Goal: Task Accomplishment & Management: Use online tool/utility

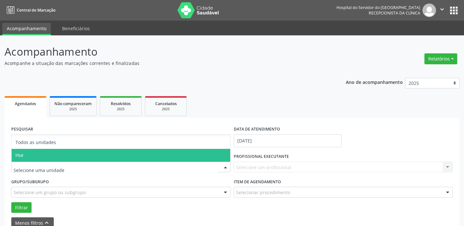
click at [170, 155] on span "Hse" at bounding box center [121, 155] width 218 height 13
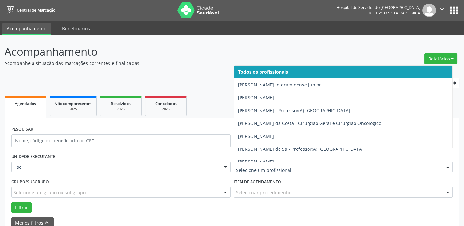
click at [447, 165] on div at bounding box center [447, 167] width 10 height 11
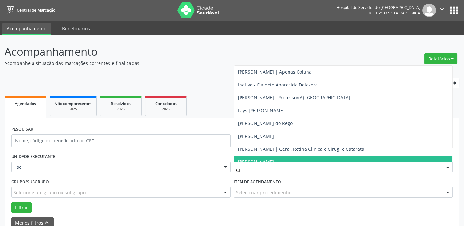
type input "CLA"
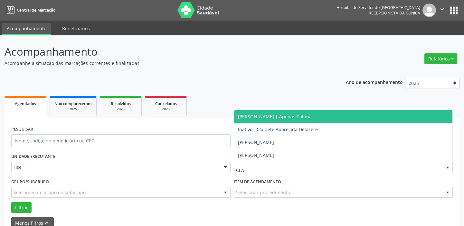
click at [311, 118] on span "[PERSON_NAME] | Apenas Coluna" at bounding box center [275, 117] width 74 height 6
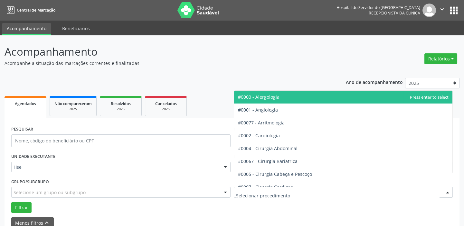
click at [446, 190] on div at bounding box center [447, 192] width 10 height 11
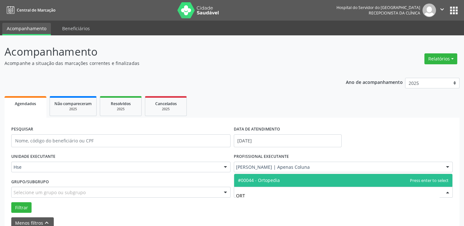
click at [261, 176] on span "#00044 - Ortopedia" at bounding box center [343, 180] width 218 height 13
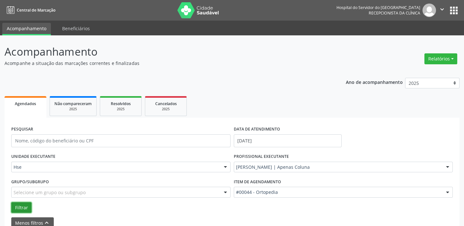
click at [24, 209] on button "Filtrar" at bounding box center [21, 207] width 20 height 11
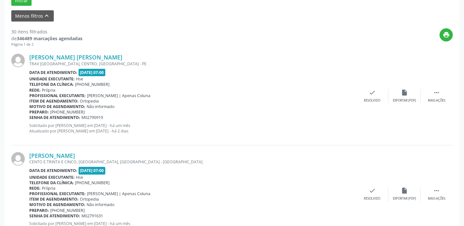
scroll to position [219, 0]
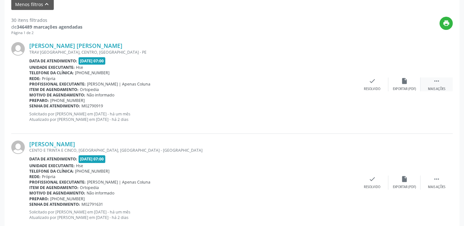
click at [443, 83] on div " Mais ações" at bounding box center [436, 85] width 32 height 14
click at [407, 82] on icon "alarm_off" at bounding box center [403, 81] width 7 height 7
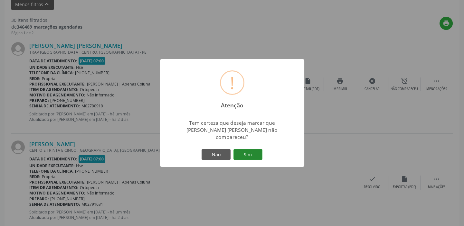
click at [250, 152] on button "Sim" at bounding box center [247, 154] width 29 height 11
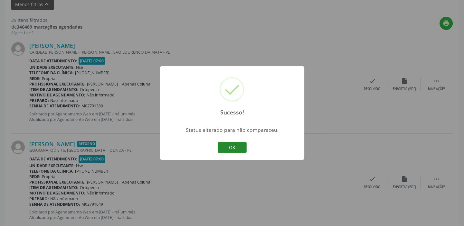
click at [234, 145] on button "OK" at bounding box center [231, 147] width 29 height 11
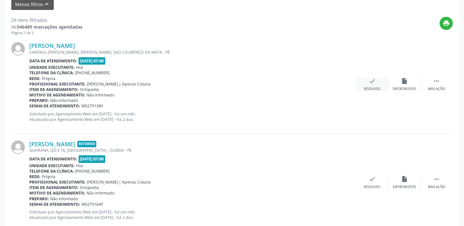
click at [370, 83] on icon "check" at bounding box center [371, 81] width 7 height 7
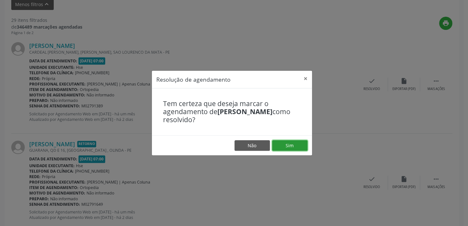
click at [288, 142] on button "Sim" at bounding box center [289, 145] width 35 height 11
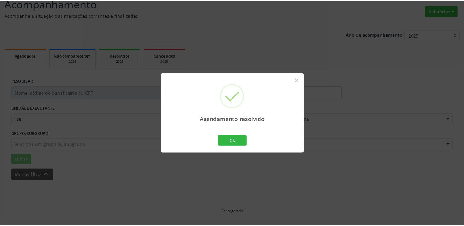
scroll to position [48, 0]
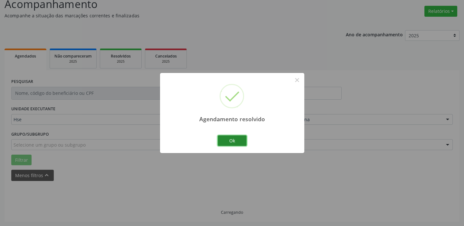
click at [231, 135] on button "Ok" at bounding box center [231, 140] width 29 height 11
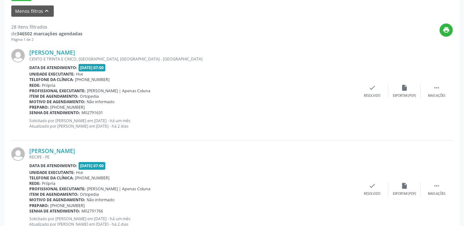
scroll to position [224, 0]
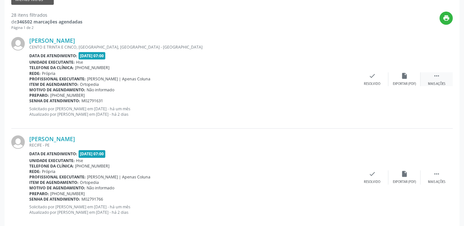
click at [433, 76] on icon "" at bounding box center [436, 75] width 7 height 7
click at [401, 76] on icon "alarm_off" at bounding box center [403, 75] width 7 height 7
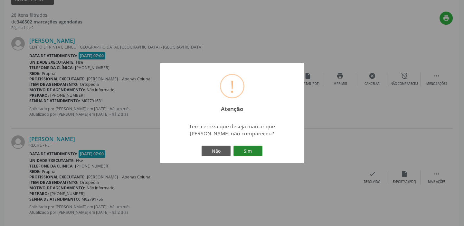
click at [259, 151] on button "Sim" at bounding box center [247, 151] width 29 height 11
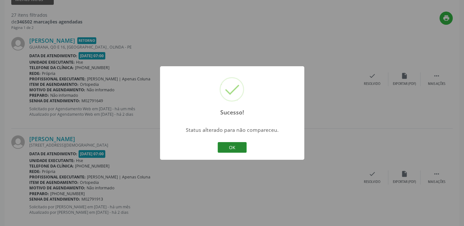
click at [242, 148] on button "OK" at bounding box center [231, 147] width 29 height 11
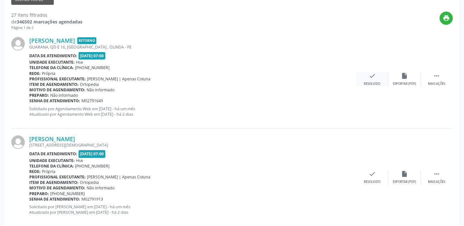
click at [372, 79] on div "check Resolvido" at bounding box center [372, 79] width 32 height 14
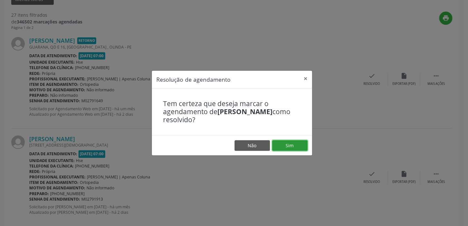
click at [289, 143] on button "Sim" at bounding box center [289, 145] width 35 height 11
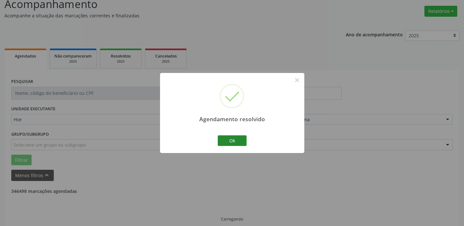
scroll to position [54, 0]
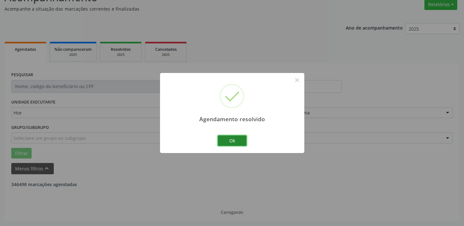
click at [241, 139] on button "Ok" at bounding box center [231, 140] width 29 height 11
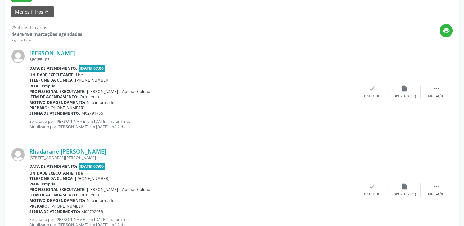
scroll to position [216, 0]
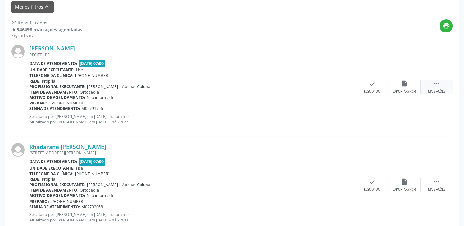
click at [429, 85] on div " Mais ações" at bounding box center [436, 87] width 32 height 14
click at [409, 86] on div "alarm_off Não compareceu" at bounding box center [404, 87] width 32 height 14
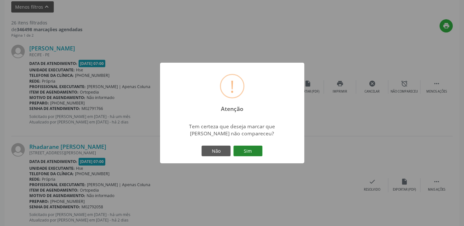
click at [252, 148] on button "Sim" at bounding box center [247, 151] width 29 height 11
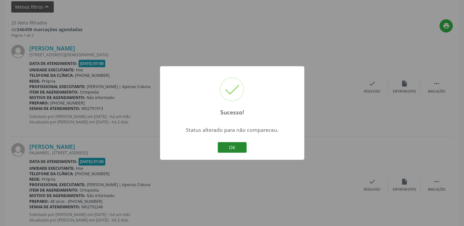
click at [236, 142] on button "OK" at bounding box center [231, 147] width 29 height 11
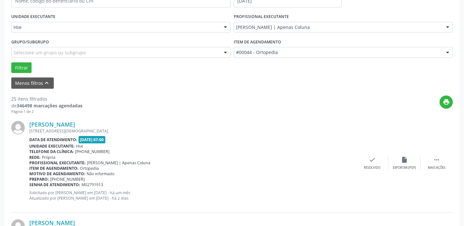
scroll to position [128, 0]
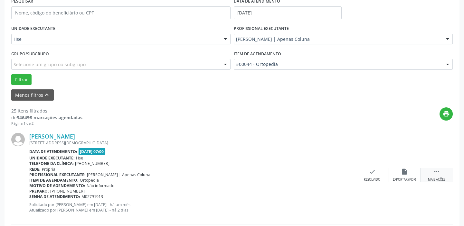
click at [439, 173] on icon "" at bounding box center [436, 171] width 7 height 7
click at [402, 173] on icon "alarm_off" at bounding box center [403, 171] width 7 height 7
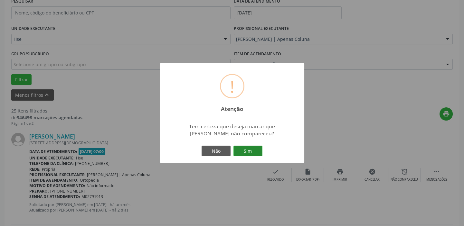
click at [250, 151] on button "Sim" at bounding box center [247, 151] width 29 height 11
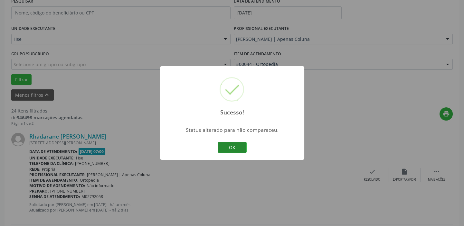
click at [237, 146] on button "OK" at bounding box center [231, 147] width 29 height 11
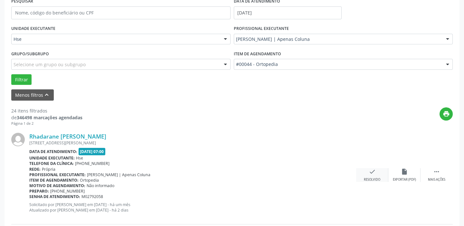
click at [371, 174] on icon "check" at bounding box center [371, 171] width 7 height 7
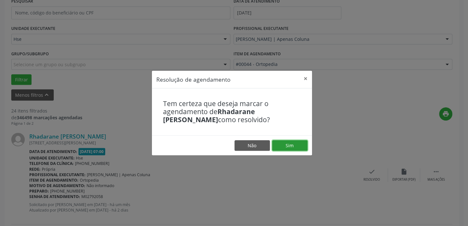
click at [292, 143] on button "Sim" at bounding box center [289, 145] width 35 height 11
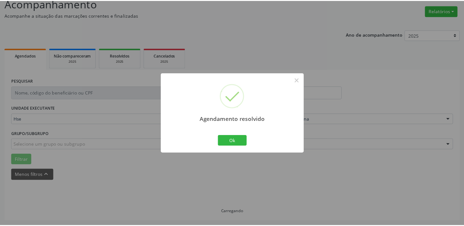
scroll to position [48, 0]
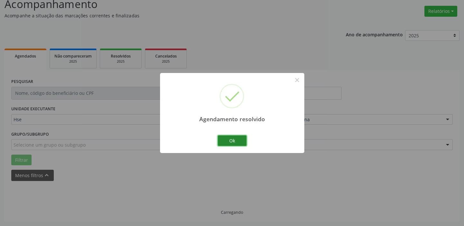
click at [227, 140] on button "Ok" at bounding box center [231, 140] width 29 height 11
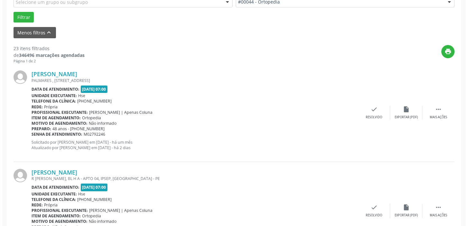
scroll to position [216, 0]
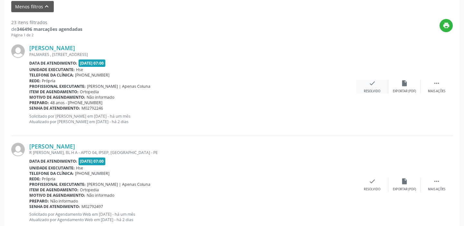
click at [381, 84] on div "check Resolvido" at bounding box center [372, 87] width 32 height 14
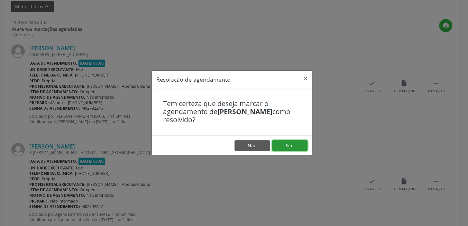
click at [287, 143] on button "Sim" at bounding box center [289, 145] width 35 height 11
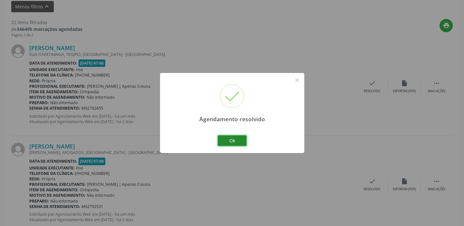
click at [234, 139] on button "Ok" at bounding box center [231, 140] width 29 height 11
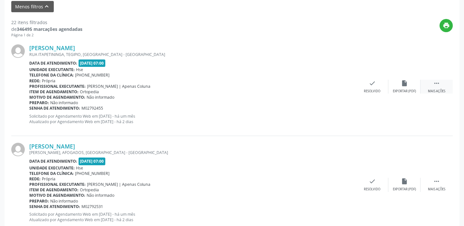
click at [439, 89] on div "Mais ações" at bounding box center [435, 91] width 17 height 5
click at [409, 89] on div "Não compareceu" at bounding box center [403, 91] width 27 height 5
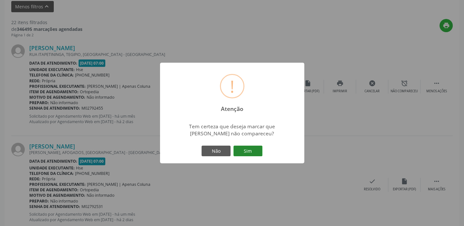
click at [253, 149] on button "Sim" at bounding box center [247, 151] width 29 height 11
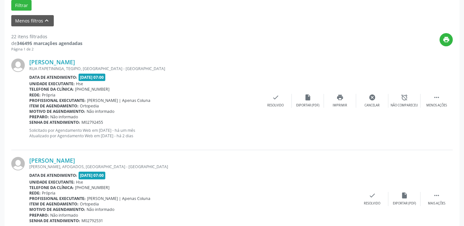
scroll to position [193, 0]
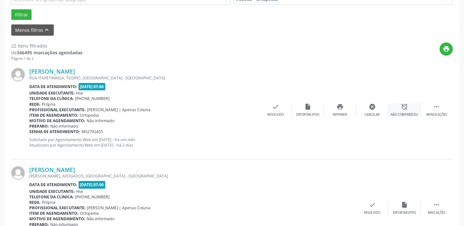
click at [406, 109] on icon "alarm_off" at bounding box center [403, 106] width 7 height 7
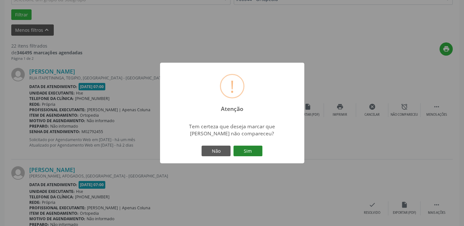
click at [250, 149] on button "Sim" at bounding box center [247, 151] width 29 height 11
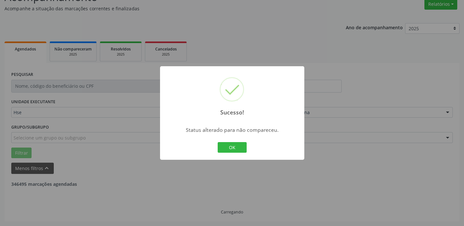
scroll to position [54, 0]
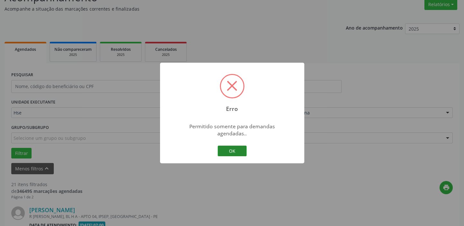
click at [235, 146] on button "OK" at bounding box center [231, 151] width 29 height 11
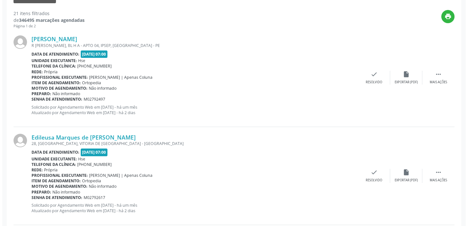
scroll to position [235, 0]
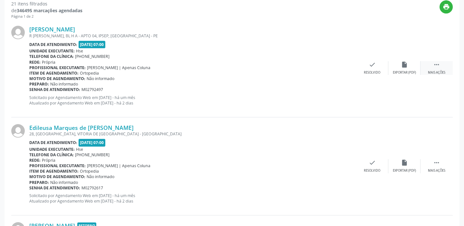
click at [432, 66] on div " Mais ações" at bounding box center [436, 68] width 32 height 14
click at [409, 65] on div "alarm_off Não compareceu" at bounding box center [404, 68] width 32 height 14
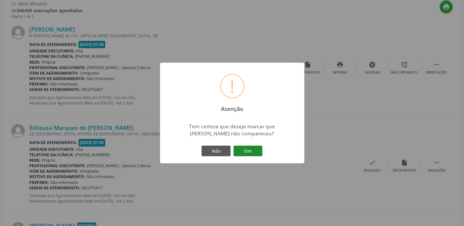
click at [252, 151] on button "Sim" at bounding box center [247, 151] width 29 height 11
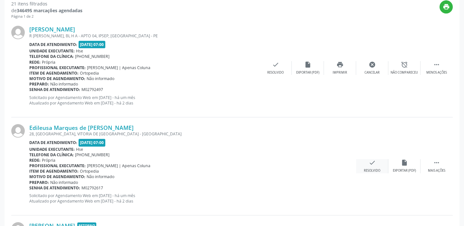
click at [370, 163] on icon "check" at bounding box center [371, 162] width 7 height 7
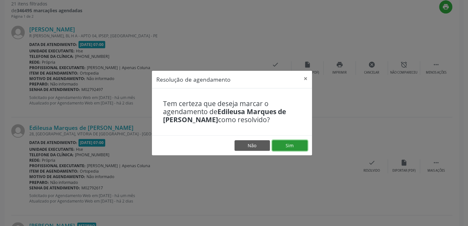
click at [292, 144] on button "Sim" at bounding box center [289, 145] width 35 height 11
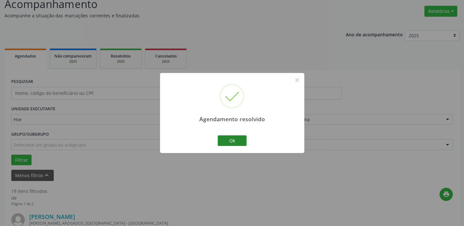
scroll to position [54, 0]
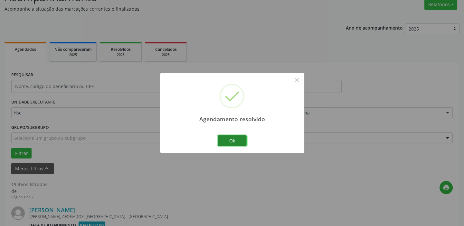
click at [233, 138] on button "Ok" at bounding box center [231, 140] width 29 height 11
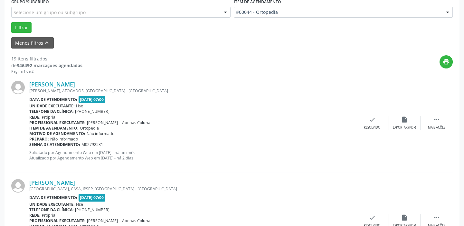
scroll to position [166, 0]
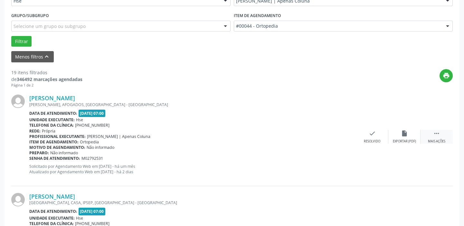
click at [437, 136] on icon "" at bounding box center [436, 133] width 7 height 7
click at [406, 135] on icon "alarm_off" at bounding box center [403, 133] width 7 height 7
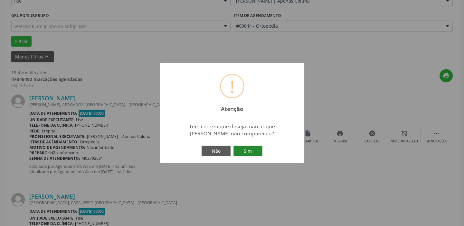
click at [253, 150] on button "Sim" at bounding box center [247, 151] width 29 height 11
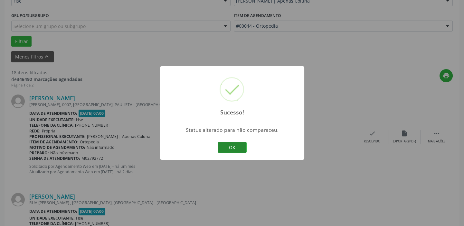
click at [237, 148] on button "OK" at bounding box center [231, 147] width 29 height 11
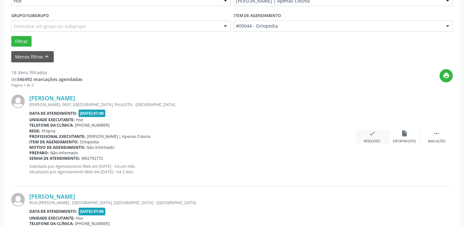
click at [375, 137] on div "check Resolvido" at bounding box center [372, 137] width 32 height 14
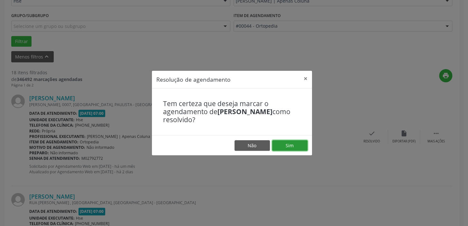
click at [293, 144] on button "Sim" at bounding box center [289, 145] width 35 height 11
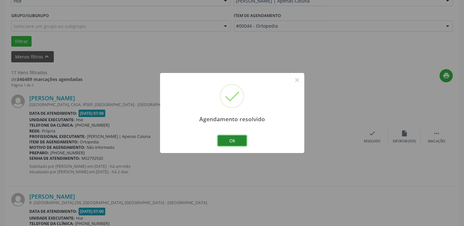
click at [236, 138] on button "Ok" at bounding box center [231, 140] width 29 height 11
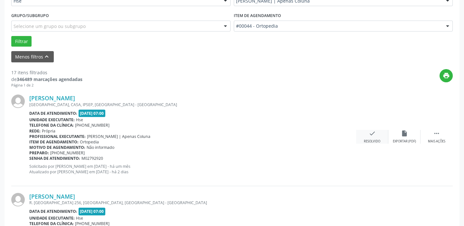
click at [379, 136] on div "check Resolvido" at bounding box center [372, 137] width 32 height 14
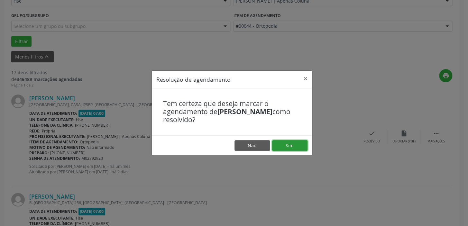
click at [282, 142] on button "Sim" at bounding box center [289, 145] width 35 height 11
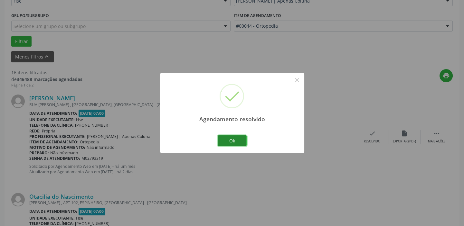
click at [236, 141] on button "Ok" at bounding box center [231, 140] width 29 height 11
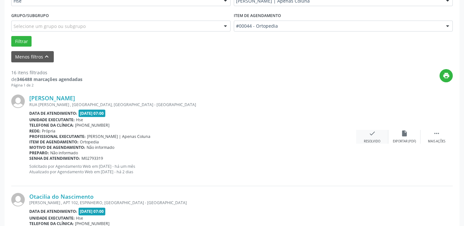
click at [381, 135] on div "check Resolvido" at bounding box center [372, 137] width 32 height 14
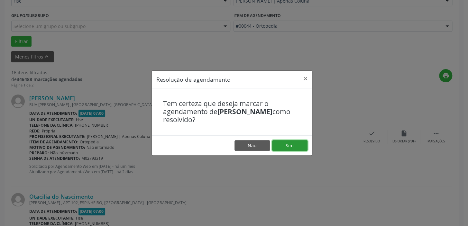
click at [294, 145] on button "Sim" at bounding box center [289, 145] width 35 height 11
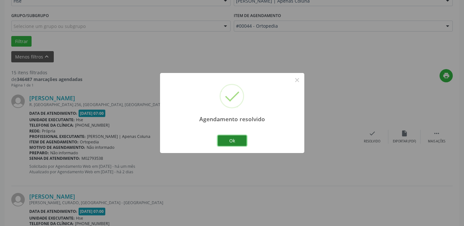
click at [240, 139] on button "Ok" at bounding box center [231, 140] width 29 height 11
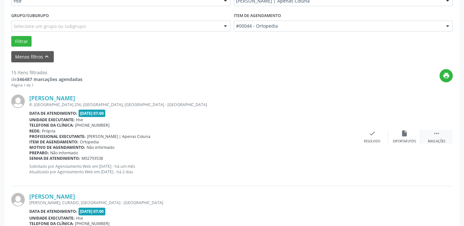
click at [433, 136] on icon "" at bounding box center [436, 133] width 7 height 7
click at [406, 133] on icon "alarm_off" at bounding box center [403, 133] width 7 height 7
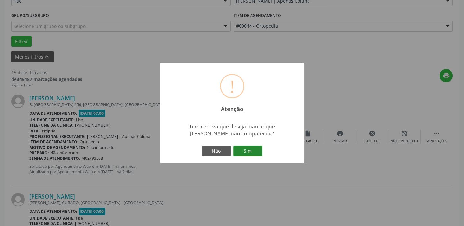
click at [254, 153] on button "Sim" at bounding box center [247, 151] width 29 height 11
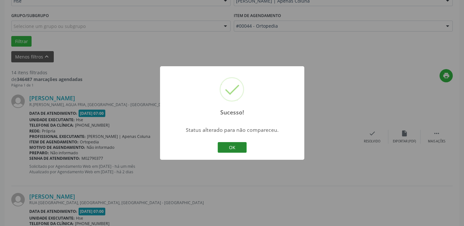
click at [233, 143] on button "OK" at bounding box center [231, 147] width 29 height 11
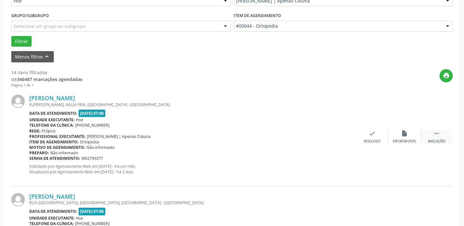
click at [437, 132] on icon "" at bounding box center [436, 133] width 7 height 7
click at [400, 135] on icon "alarm_off" at bounding box center [403, 133] width 7 height 7
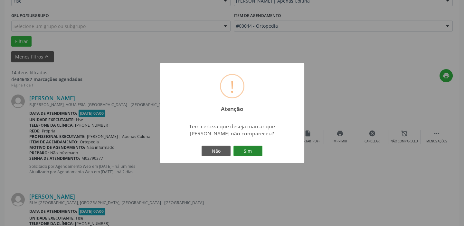
click at [250, 150] on button "Sim" at bounding box center [247, 151] width 29 height 11
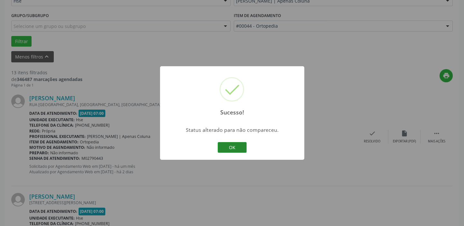
click at [233, 148] on button "OK" at bounding box center [231, 147] width 29 height 11
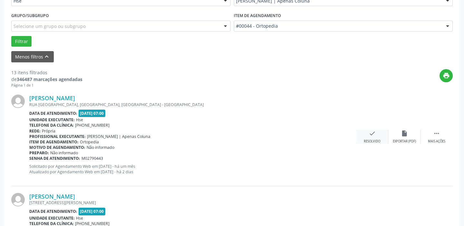
click at [370, 134] on icon "check" at bounding box center [371, 133] width 7 height 7
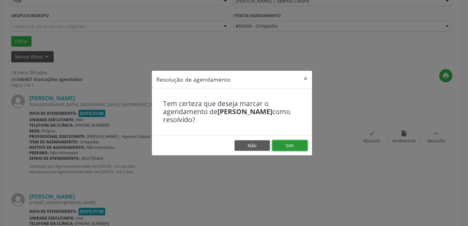
click at [298, 143] on button "Sim" at bounding box center [289, 145] width 35 height 11
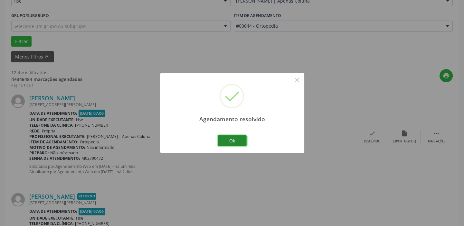
click at [236, 138] on button "Ok" at bounding box center [231, 140] width 29 height 11
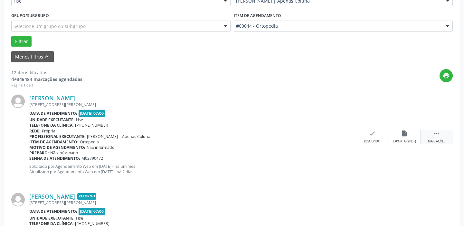
click at [438, 133] on icon "" at bounding box center [436, 133] width 7 height 7
click at [402, 134] on icon "alarm_off" at bounding box center [403, 133] width 7 height 7
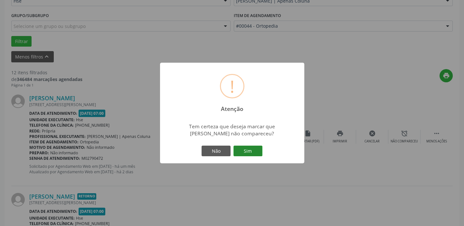
click at [252, 151] on button "Sim" at bounding box center [247, 151] width 29 height 11
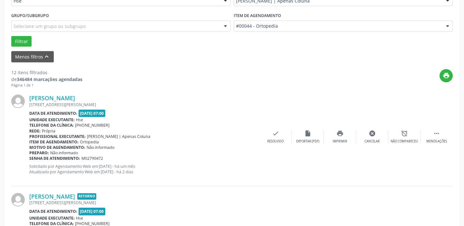
scroll to position [54, 0]
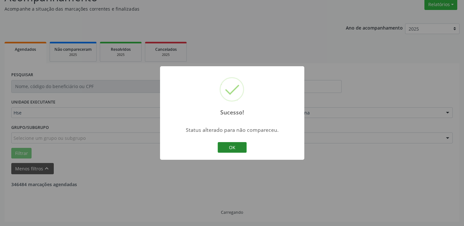
click at [237, 146] on button "OK" at bounding box center [231, 147] width 29 height 11
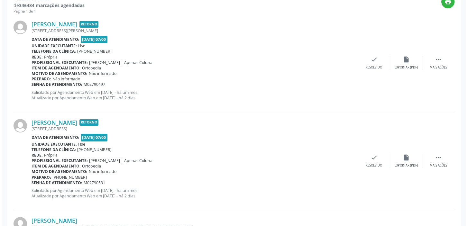
scroll to position [242, 0]
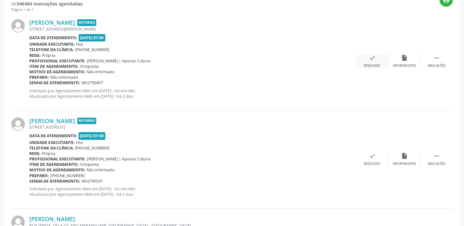
click at [376, 60] on div "check Resolvido" at bounding box center [372, 61] width 32 height 14
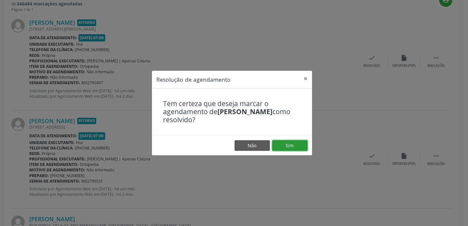
click at [298, 143] on button "Sim" at bounding box center [289, 145] width 35 height 11
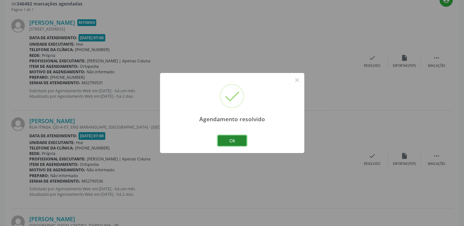
click at [240, 138] on button "Ok" at bounding box center [231, 140] width 29 height 11
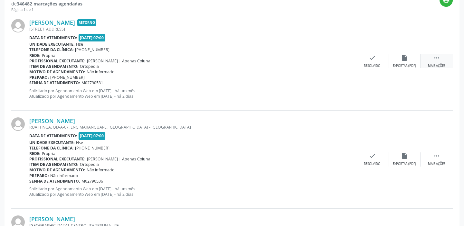
click at [435, 60] on icon "" at bounding box center [436, 57] width 7 height 7
click at [403, 60] on icon "alarm_off" at bounding box center [403, 57] width 7 height 7
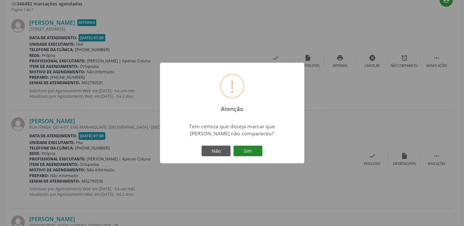
click at [254, 147] on button "Sim" at bounding box center [247, 151] width 29 height 11
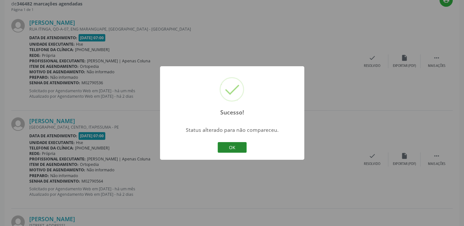
click at [238, 146] on button "OK" at bounding box center [231, 147] width 29 height 11
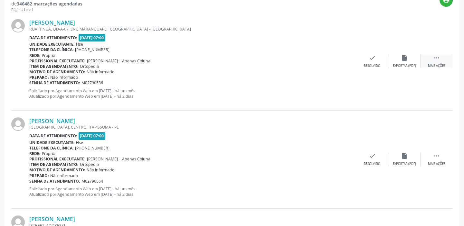
click at [430, 58] on div " Mais ações" at bounding box center [436, 61] width 32 height 14
click at [399, 59] on div "alarm_off Não compareceu" at bounding box center [404, 61] width 32 height 14
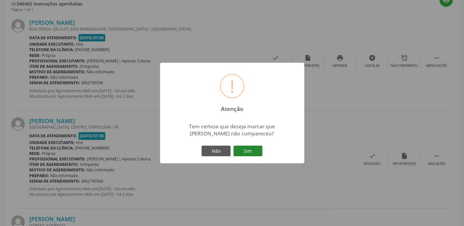
click at [252, 152] on button "Sim" at bounding box center [247, 151] width 29 height 11
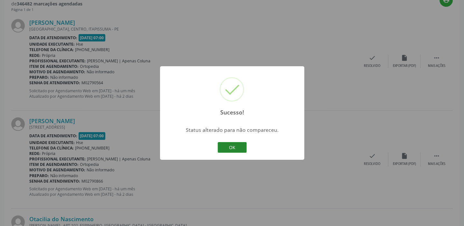
click at [235, 145] on button "OK" at bounding box center [231, 147] width 29 height 11
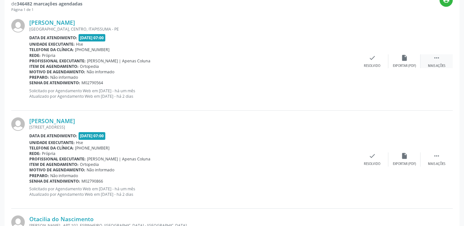
click at [438, 61] on icon "" at bounding box center [436, 57] width 7 height 7
click at [409, 61] on div "alarm_off Não compareceu" at bounding box center [404, 61] width 32 height 14
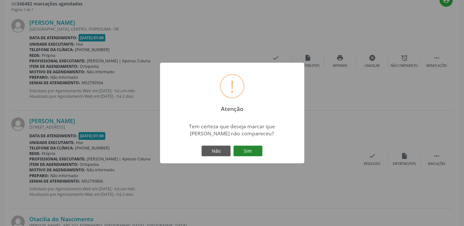
click at [252, 148] on button "Sim" at bounding box center [247, 151] width 29 height 11
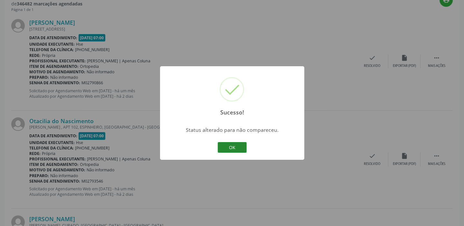
click at [234, 145] on button "OK" at bounding box center [231, 147] width 29 height 11
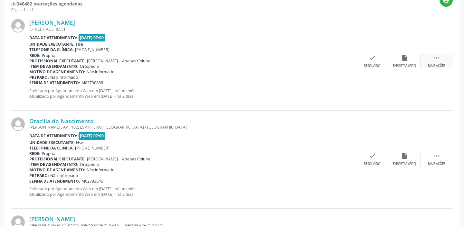
click at [434, 59] on icon "" at bounding box center [436, 57] width 7 height 7
click at [406, 59] on icon "alarm_off" at bounding box center [403, 57] width 7 height 7
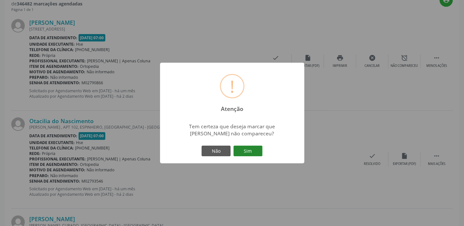
click at [255, 146] on button "Sim" at bounding box center [247, 151] width 29 height 11
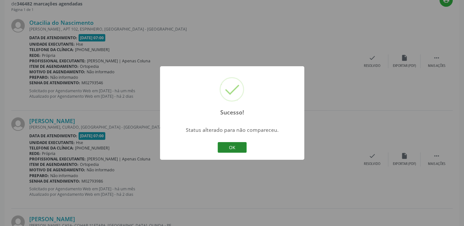
click at [233, 144] on button "OK" at bounding box center [231, 147] width 29 height 11
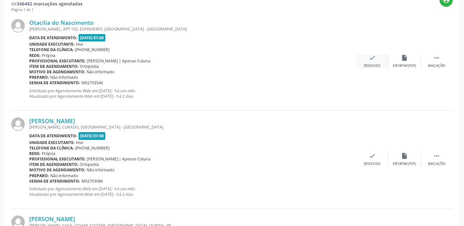
click at [363, 56] on div "check Resolvido" at bounding box center [372, 61] width 32 height 14
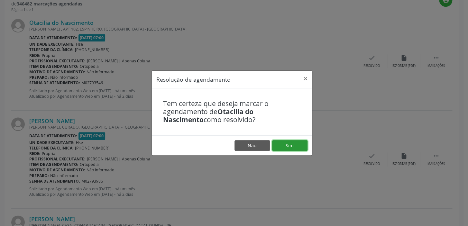
click at [288, 143] on button "Sim" at bounding box center [289, 145] width 35 height 11
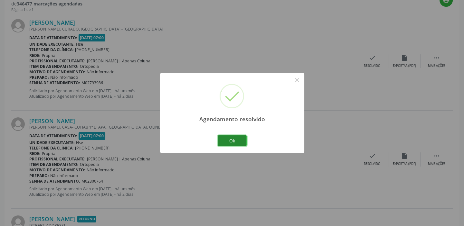
click at [237, 138] on button "Ok" at bounding box center [231, 140] width 29 height 11
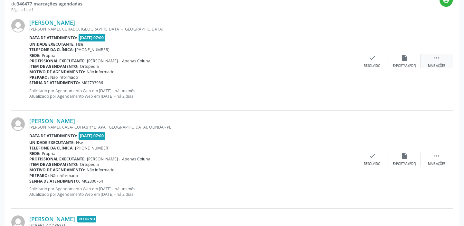
click at [438, 60] on icon "" at bounding box center [436, 57] width 7 height 7
click at [407, 56] on icon "alarm_off" at bounding box center [403, 57] width 7 height 7
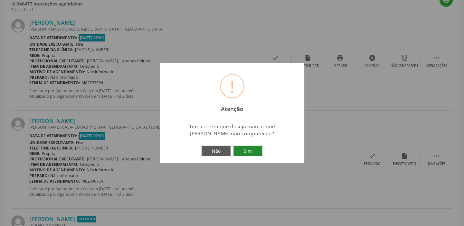
click at [252, 149] on button "Sim" at bounding box center [247, 151] width 29 height 11
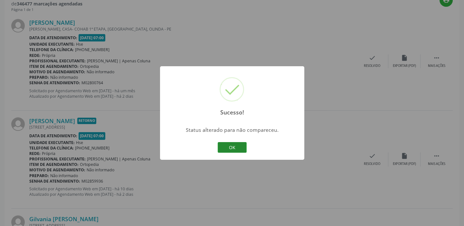
click at [236, 148] on button "OK" at bounding box center [231, 147] width 29 height 11
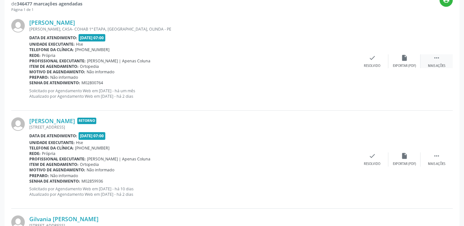
click at [436, 62] on div " Mais ações" at bounding box center [436, 61] width 32 height 14
click at [406, 60] on icon "alarm_off" at bounding box center [403, 57] width 7 height 7
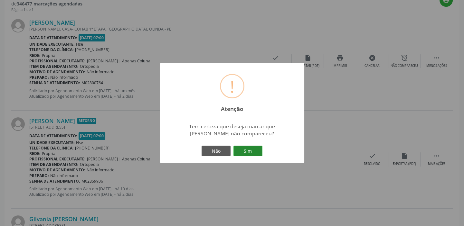
click at [247, 149] on button "Sim" at bounding box center [247, 151] width 29 height 11
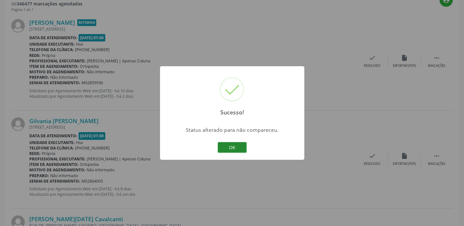
click at [241, 145] on button "OK" at bounding box center [231, 147] width 29 height 11
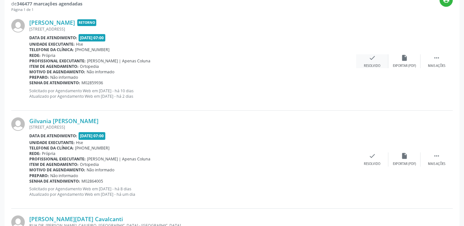
click at [383, 61] on div "check Resolvido" at bounding box center [372, 61] width 32 height 14
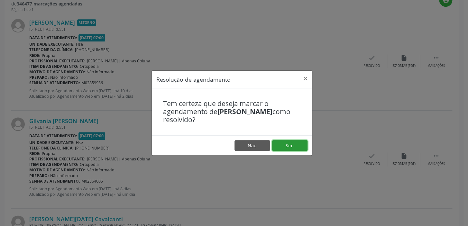
click at [284, 143] on button "Sim" at bounding box center [289, 145] width 35 height 11
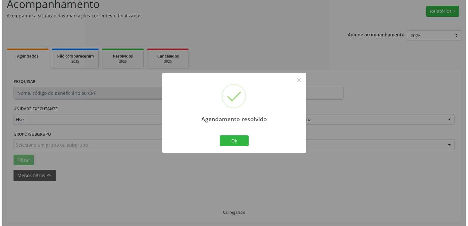
scroll to position [235, 0]
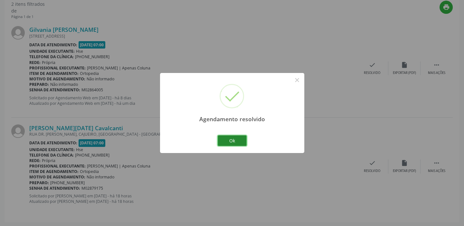
click at [240, 140] on button "Ok" at bounding box center [231, 140] width 29 height 11
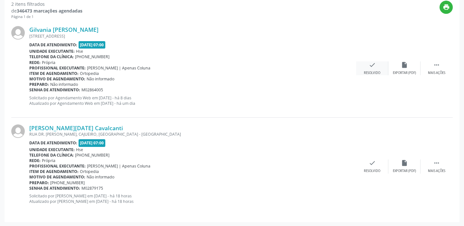
click at [371, 66] on icon "check" at bounding box center [371, 64] width 7 height 7
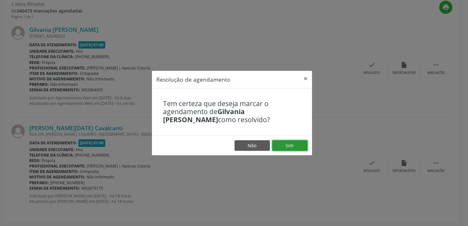
click at [286, 142] on button "Sim" at bounding box center [289, 145] width 35 height 11
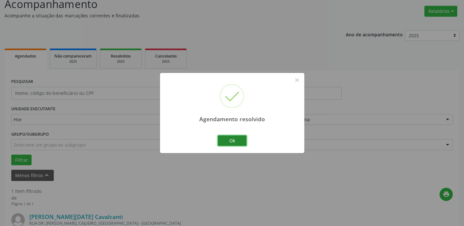
scroll to position [137, 0]
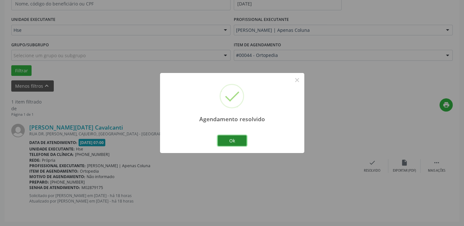
click at [232, 140] on button "Ok" at bounding box center [231, 140] width 29 height 11
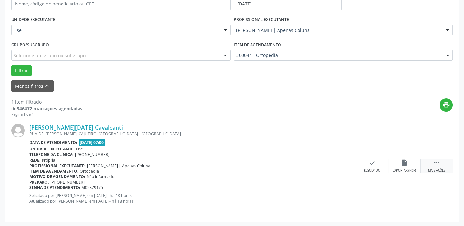
click at [434, 163] on icon "" at bounding box center [436, 162] width 7 height 7
click at [408, 163] on div "alarm_off Não compareceu" at bounding box center [404, 166] width 32 height 14
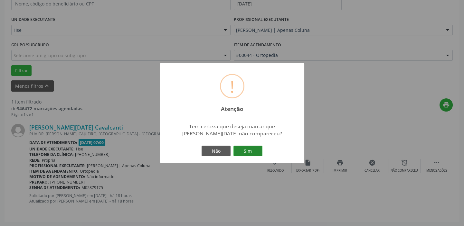
click at [250, 152] on button "Sim" at bounding box center [247, 151] width 29 height 11
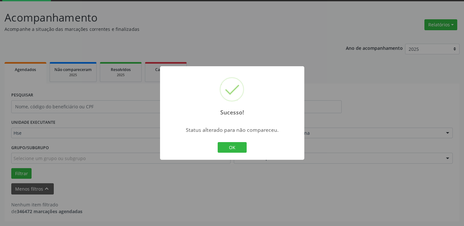
scroll to position [33, 0]
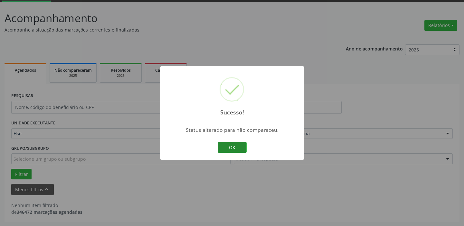
click at [239, 146] on button "OK" at bounding box center [231, 147] width 29 height 11
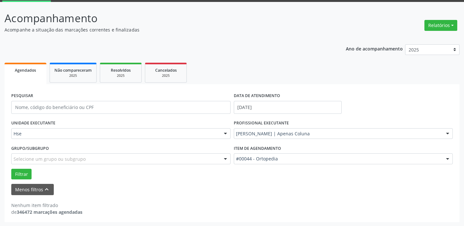
click at [446, 132] on div at bounding box center [447, 134] width 10 height 11
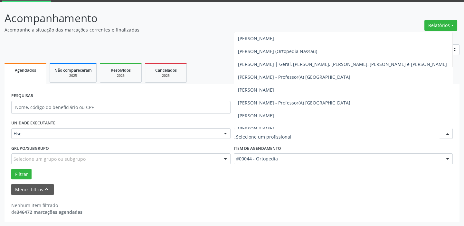
scroll to position [140, 0]
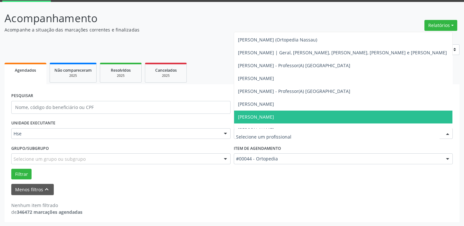
click at [296, 117] on span "[PERSON_NAME]" at bounding box center [343, 117] width 218 height 13
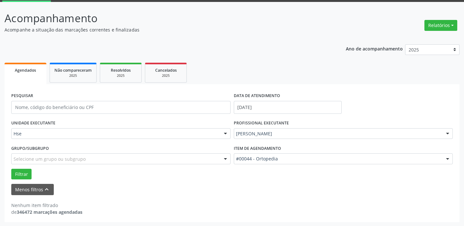
click at [446, 159] on div at bounding box center [447, 159] width 10 height 11
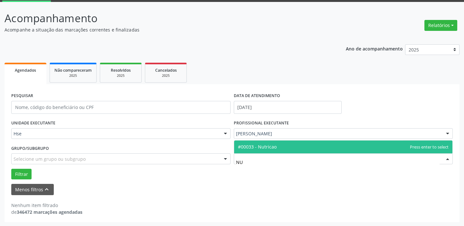
type input "NUT"
click at [297, 145] on span "#00033 - Nutricao" at bounding box center [343, 147] width 218 height 13
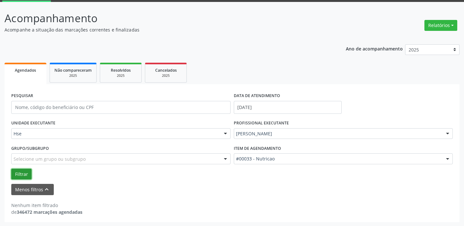
click at [22, 171] on button "Filtrar" at bounding box center [21, 174] width 20 height 11
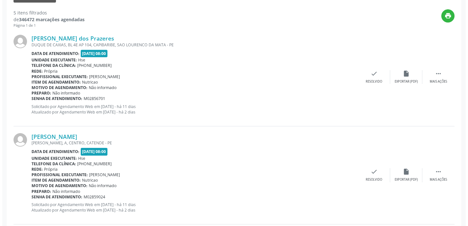
scroll to position [227, 0]
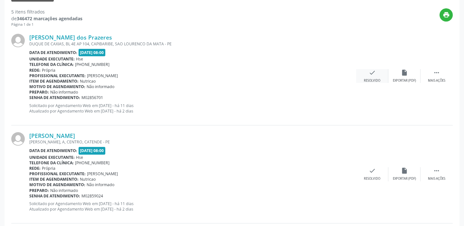
click at [375, 77] on div "check Resolvido" at bounding box center [372, 76] width 32 height 14
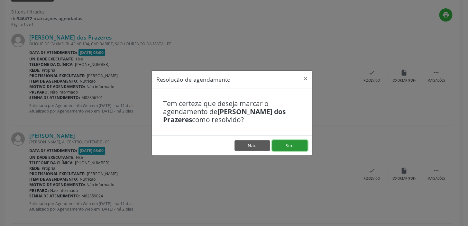
click at [286, 144] on button "Sim" at bounding box center [289, 145] width 35 height 11
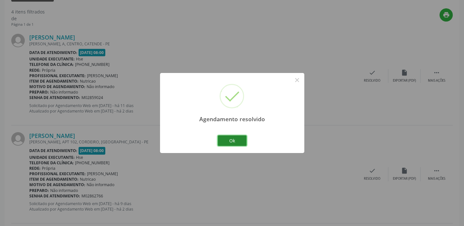
click at [237, 139] on button "Ok" at bounding box center [231, 140] width 29 height 11
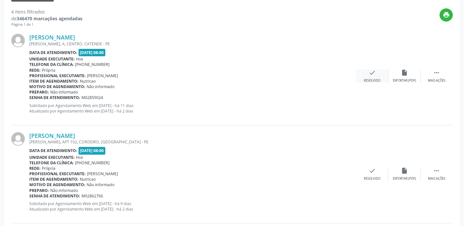
click at [374, 74] on icon "check" at bounding box center [371, 72] width 7 height 7
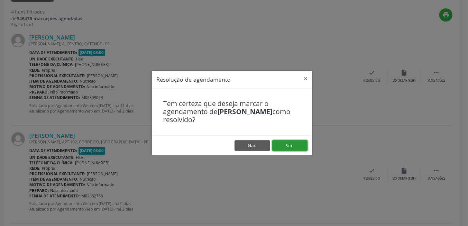
click at [291, 142] on button "Sim" at bounding box center [289, 145] width 35 height 11
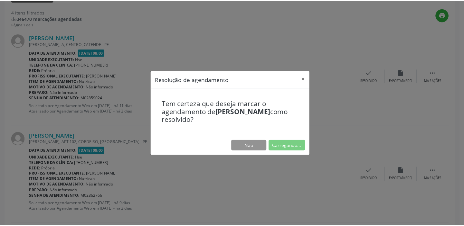
scroll to position [48, 0]
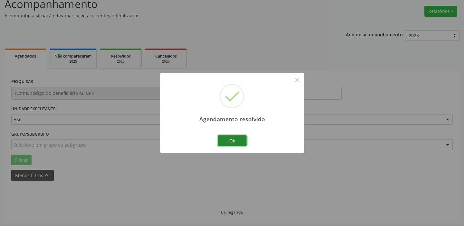
click at [233, 138] on button "Ok" at bounding box center [231, 140] width 29 height 11
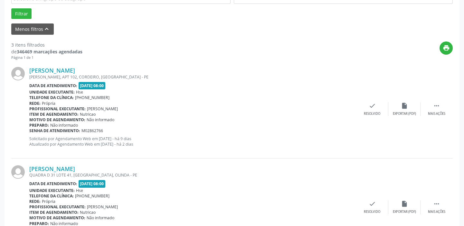
scroll to position [198, 0]
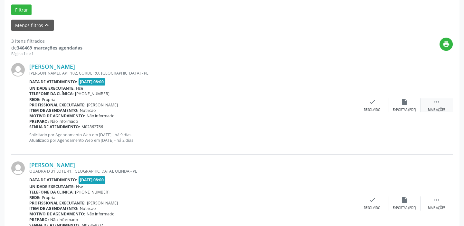
click at [431, 105] on div " Mais ações" at bounding box center [436, 105] width 32 height 14
click at [431, 105] on div " Menos ações" at bounding box center [436, 105] width 32 height 14
click at [431, 105] on div " Mais ações" at bounding box center [436, 105] width 32 height 14
click at [408, 103] on div "alarm_off Não compareceu" at bounding box center [404, 105] width 32 height 14
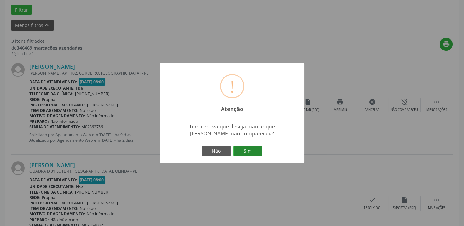
click at [254, 152] on button "Sim" at bounding box center [247, 151] width 29 height 11
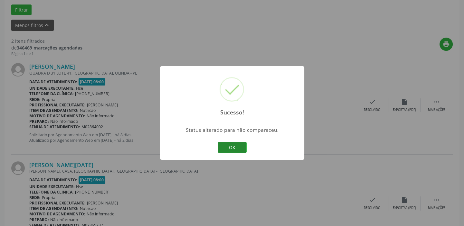
click at [221, 146] on button "OK" at bounding box center [231, 147] width 29 height 11
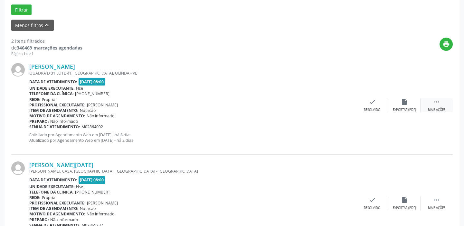
click at [436, 108] on div "Mais ações" at bounding box center [435, 110] width 17 height 5
click at [408, 103] on div "alarm_off Não compareceu" at bounding box center [404, 105] width 32 height 14
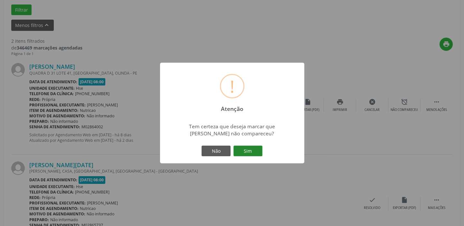
click at [257, 149] on button "Sim" at bounding box center [247, 151] width 29 height 11
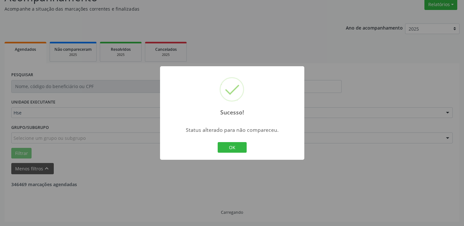
scroll to position [137, 0]
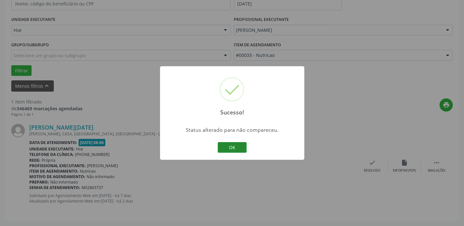
click at [234, 147] on button "OK" at bounding box center [231, 147] width 29 height 11
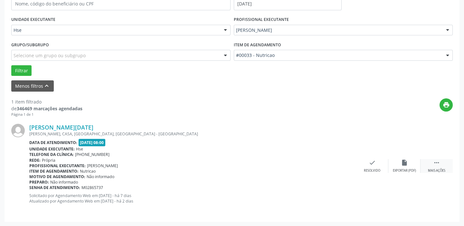
click at [436, 163] on icon "" at bounding box center [436, 162] width 7 height 7
click at [400, 164] on icon "alarm_off" at bounding box center [403, 162] width 7 height 7
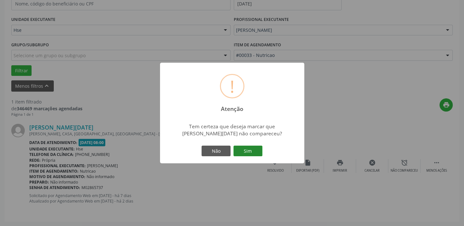
click at [257, 151] on button "Sim" at bounding box center [247, 151] width 29 height 11
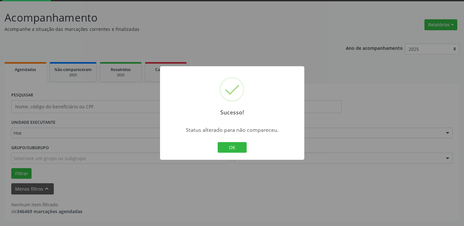
scroll to position [33, 0]
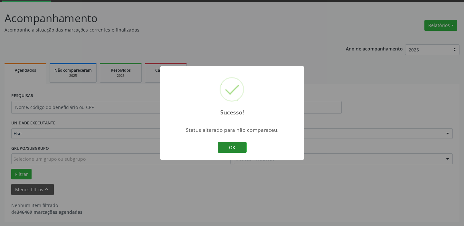
click at [229, 142] on button "OK" at bounding box center [231, 147] width 29 height 11
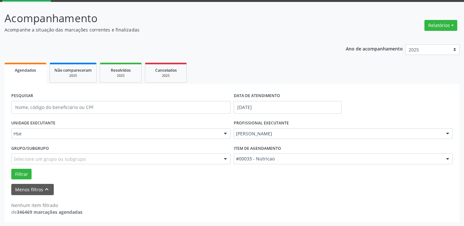
click at [447, 133] on div at bounding box center [447, 134] width 10 height 11
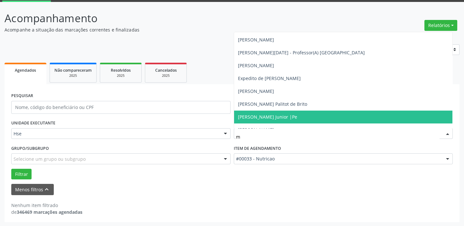
type input "me"
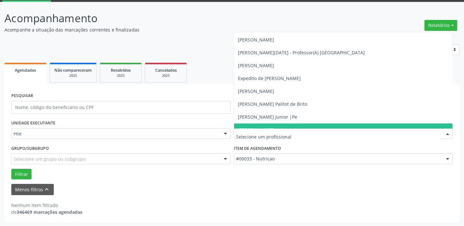
click at [448, 157] on div at bounding box center [447, 159] width 10 height 11
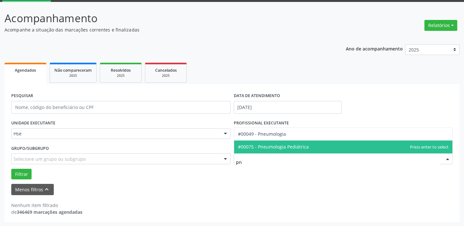
type input "pne"
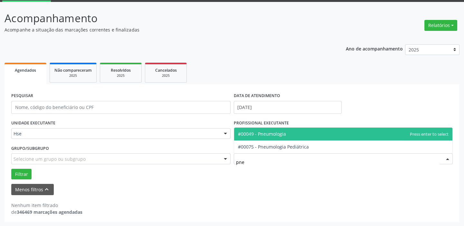
click at [284, 133] on span "#00049 - Pneumologia" at bounding box center [262, 134] width 48 height 6
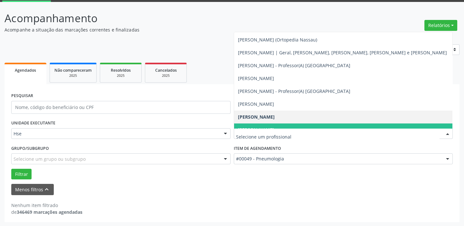
click at [448, 132] on div at bounding box center [447, 134] width 10 height 11
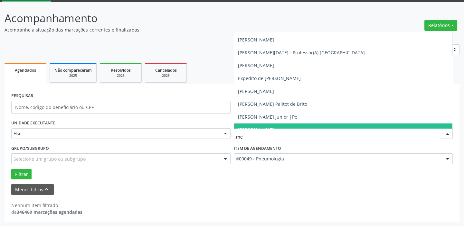
type input "mel"
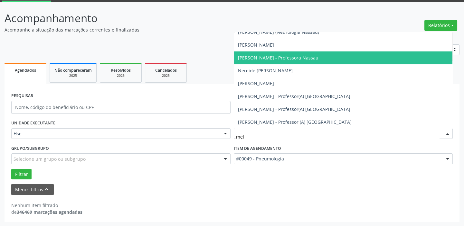
click at [291, 55] on span "[PERSON_NAME] - Professora Nassau" at bounding box center [278, 58] width 80 height 6
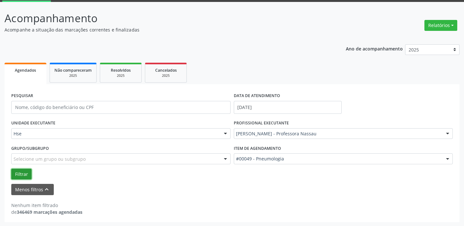
click at [24, 173] on button "Filtrar" at bounding box center [21, 174] width 20 height 11
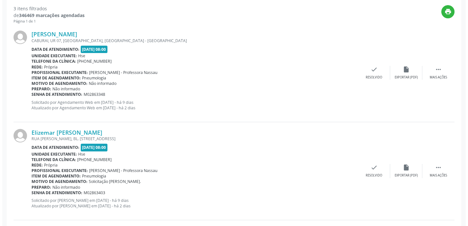
scroll to position [232, 0]
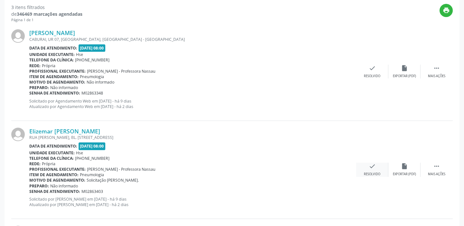
click at [381, 169] on div "check Resolvido" at bounding box center [372, 170] width 32 height 14
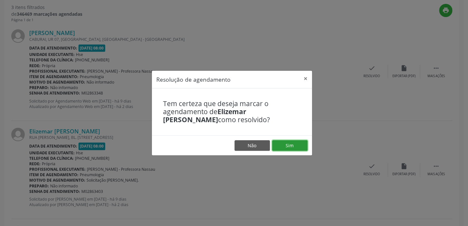
click at [293, 146] on button "Sim" at bounding box center [289, 145] width 35 height 11
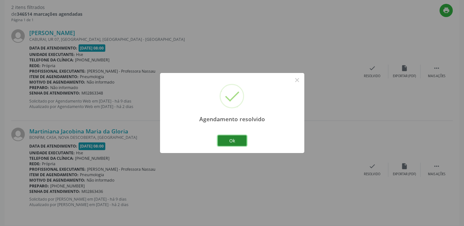
click at [233, 140] on button "Ok" at bounding box center [231, 140] width 29 height 11
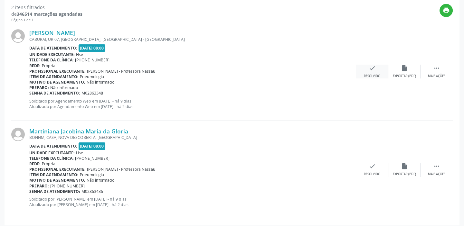
click at [369, 68] on icon "check" at bounding box center [371, 68] width 7 height 7
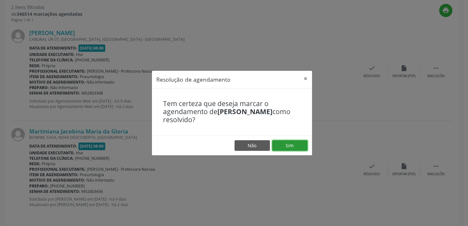
click at [293, 145] on button "Sim" at bounding box center [289, 145] width 35 height 11
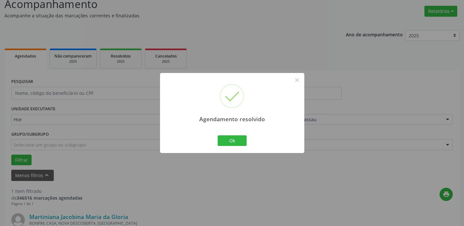
scroll to position [137, 0]
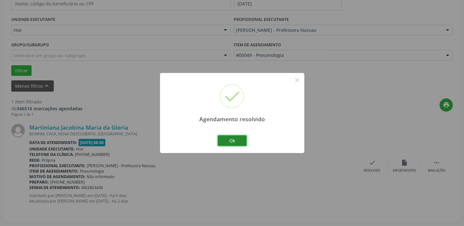
click at [237, 141] on button "Ok" at bounding box center [231, 140] width 29 height 11
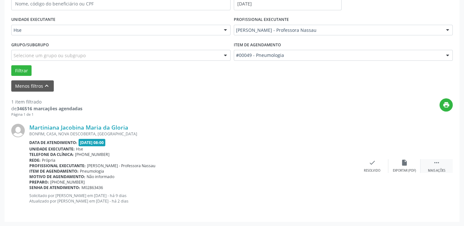
click at [435, 163] on icon "" at bounding box center [436, 162] width 7 height 7
click at [405, 165] on icon "alarm_off" at bounding box center [403, 162] width 7 height 7
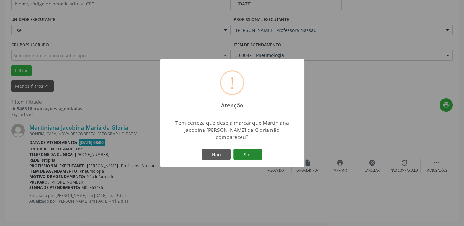
click at [248, 151] on button "Sim" at bounding box center [247, 154] width 29 height 11
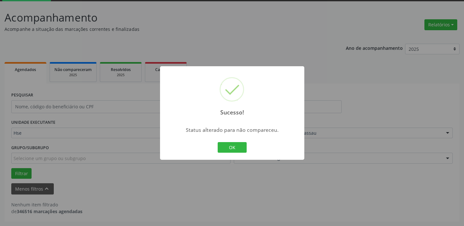
scroll to position [33, 0]
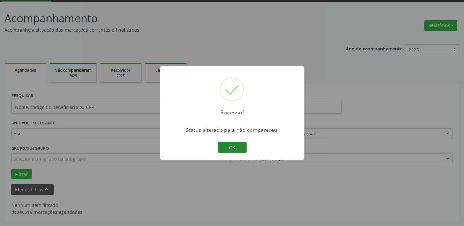
click at [233, 149] on button "OK" at bounding box center [231, 147] width 29 height 11
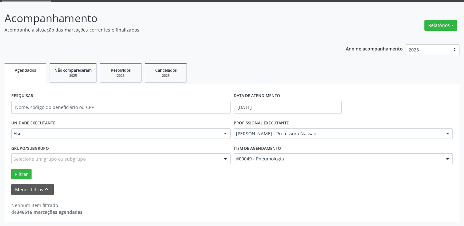
click at [87, 124] on div "UNIDADE EXECUTANTE Hse Todos as unidades Hse Nenhum resultado encontrado para: …" at bounding box center [121, 130] width 222 height 25
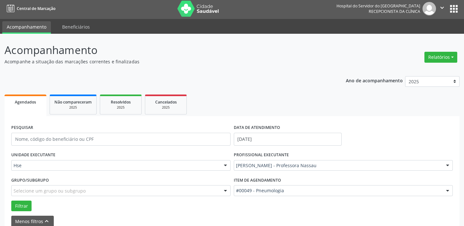
scroll to position [0, 0]
